Goal: Information Seeking & Learning: Learn about a topic

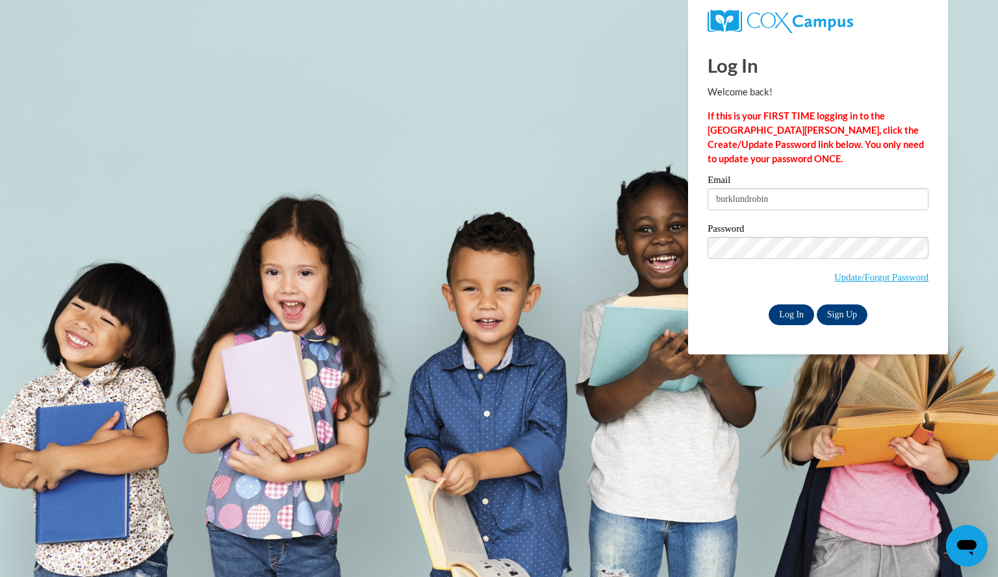
type input "burklundrobin"
click at [796, 318] on input "Log In" at bounding box center [790, 315] width 45 height 21
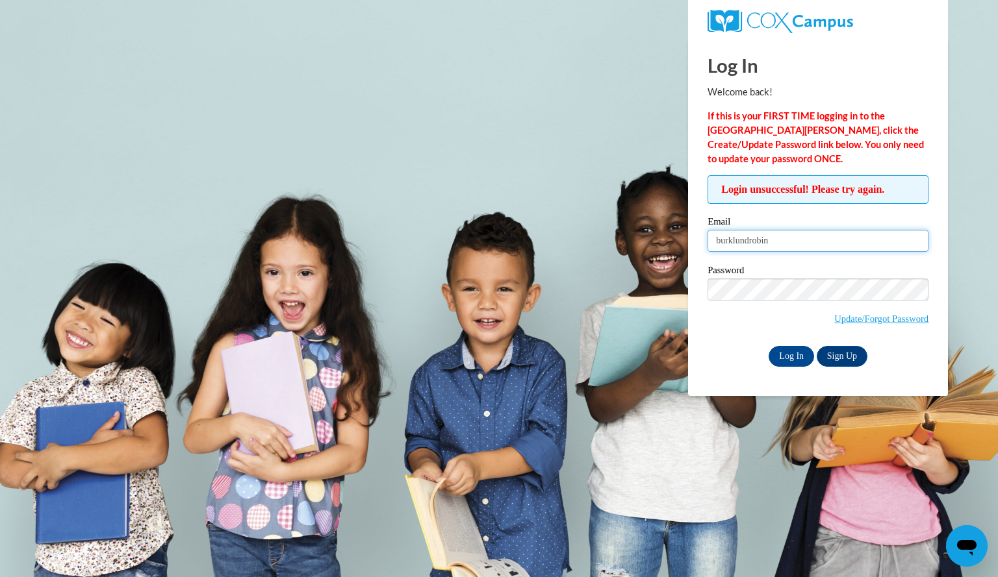
click at [780, 244] on input "burklundrobin" at bounding box center [817, 241] width 221 height 22
type input "[EMAIL_ADDRESS][DOMAIN_NAME]"
click at [794, 351] on input "Log In" at bounding box center [790, 356] width 45 height 21
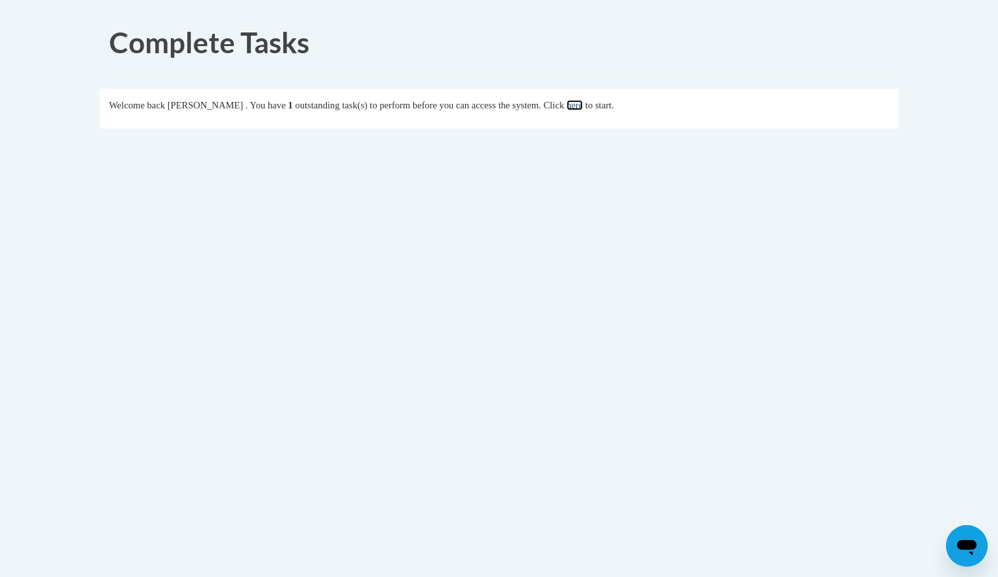
click at [583, 102] on link "here" at bounding box center [574, 105] width 16 height 10
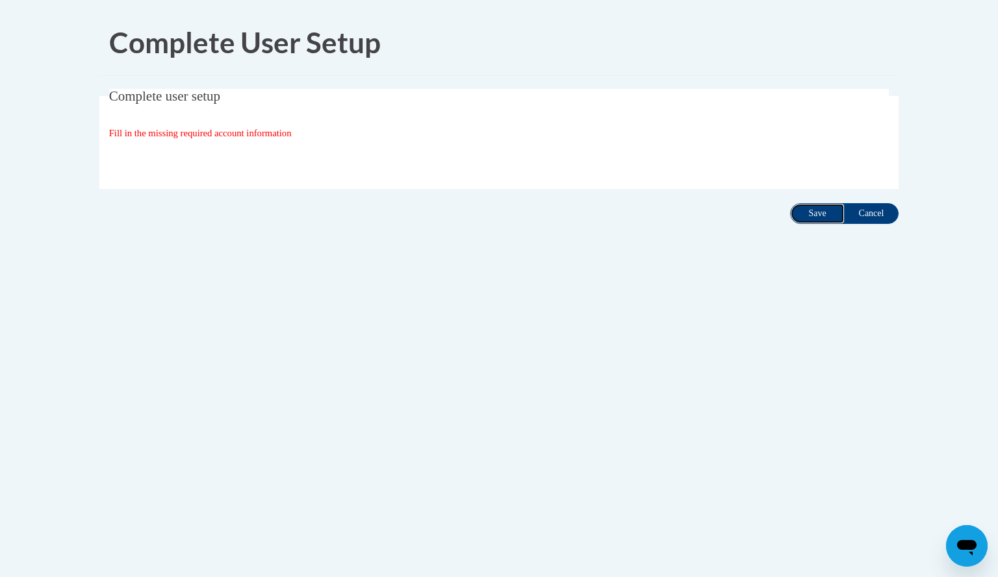
click at [807, 217] on input "Save" at bounding box center [817, 213] width 55 height 21
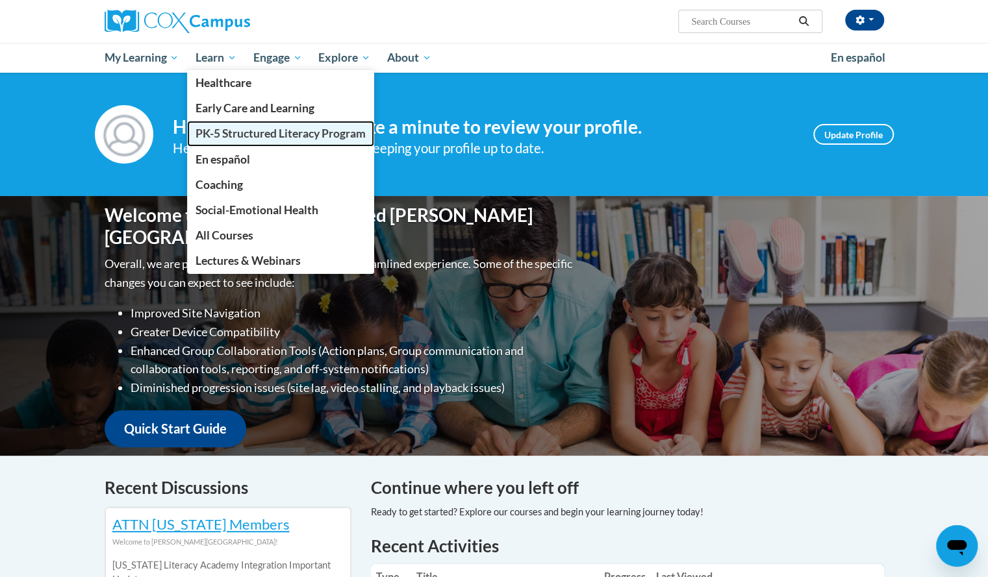
click at [259, 133] on span "PK-5 Structured Literacy Program" at bounding box center [281, 134] width 170 height 14
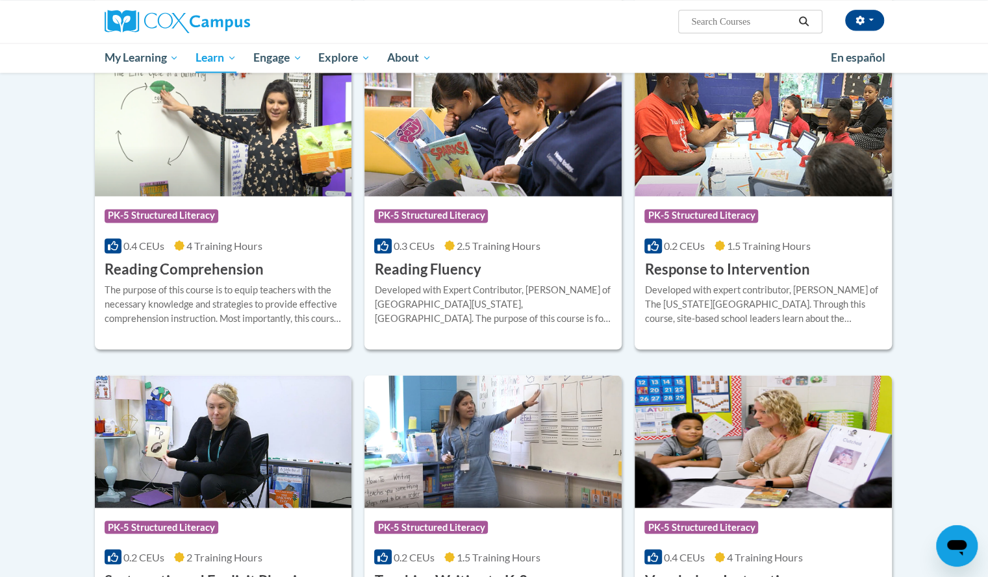
scroll to position [1197, 0]
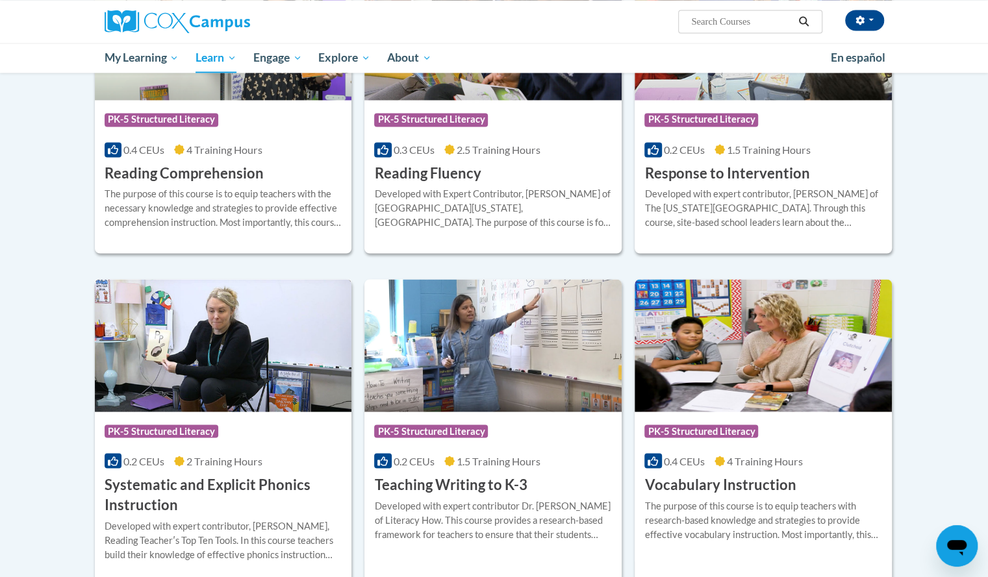
click at [268, 478] on h3 "Systematic and Explicit Phonics Instruction" at bounding box center [224, 495] width 238 height 40
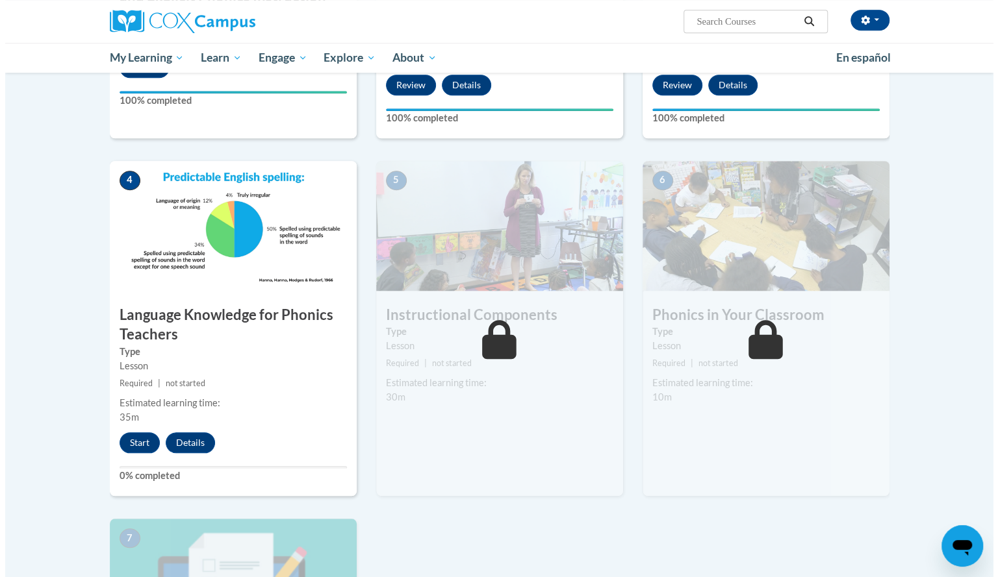
scroll to position [518, 0]
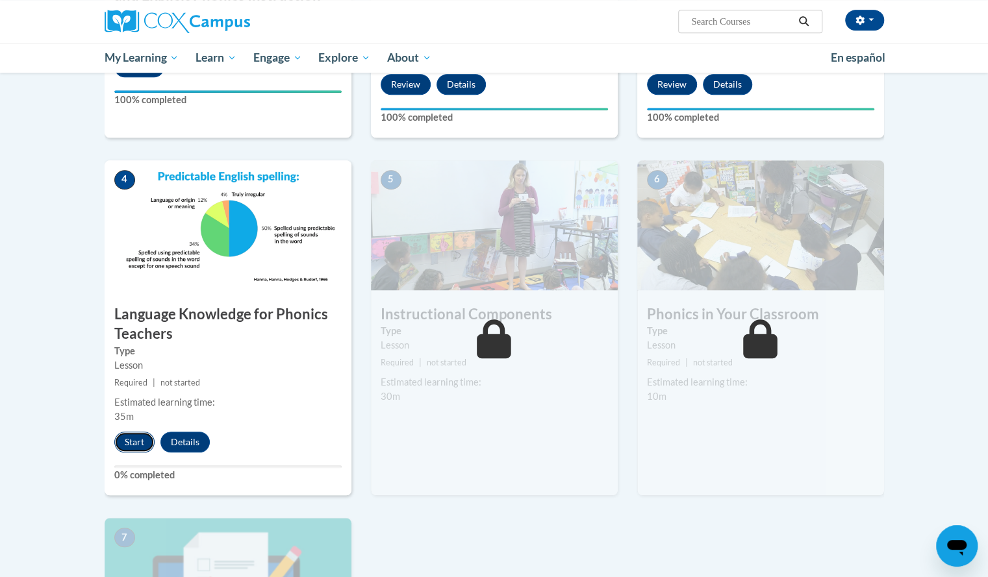
click at [131, 440] on button "Start" at bounding box center [134, 442] width 40 height 21
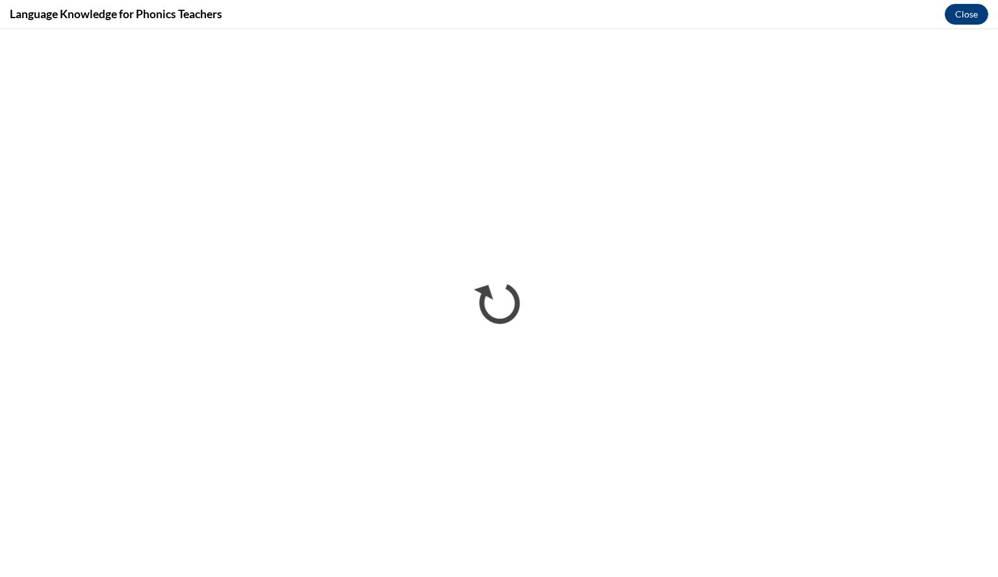
scroll to position [0, 0]
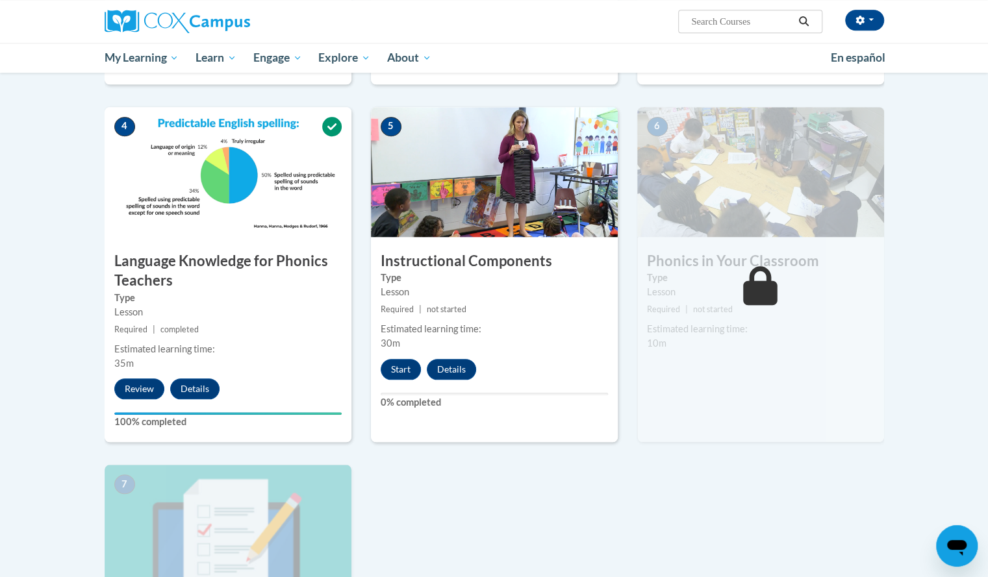
scroll to position [579, 0]
